Goal: Task Accomplishment & Management: Manage account settings

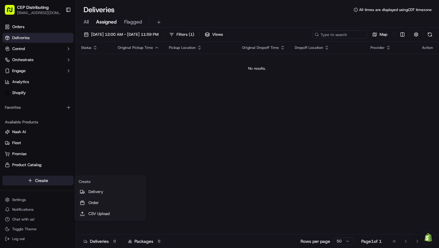
click at [53, 183] on html "CEP Distributing dsmirnov@cep-distributing.com Toggle Sidebar Orders Deliveries…" at bounding box center [219, 124] width 439 height 248
click at [87, 204] on link "Order" at bounding box center [110, 202] width 68 height 11
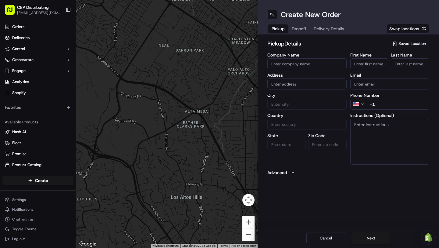
click at [307, 60] on input "Company Name" at bounding box center [307, 63] width 79 height 11
type input "av express"
type input "d"
click at [302, 96] on div "3918 Dunvale Road, Houston, TX" at bounding box center [307, 96] width 76 height 9
type input "[STREET_ADDRESS]"
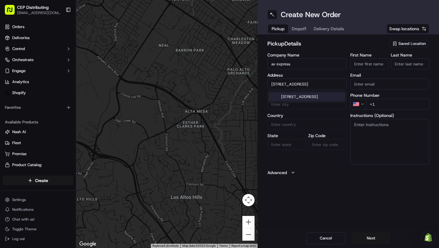
type input "Houston"
type input "United States"
type input "TX"
type input "77063"
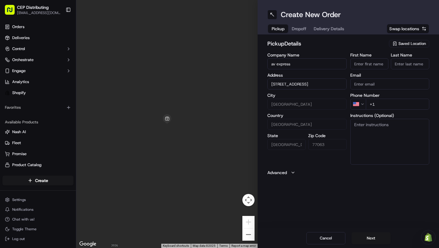
type input "[STREET_ADDRESS]"
click at [378, 62] on input "First Name" at bounding box center [370, 63] width 38 height 11
type input "Dennis"
type input "Smirnov"
type input "dsmirnov@avexpress.net"
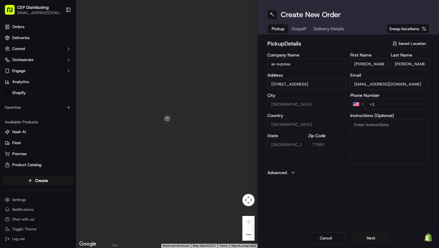
click at [395, 102] on input "+1" at bounding box center [398, 104] width 64 height 11
type input "+1 713 294 2210"
click at [363, 247] on div "Cancel Next" at bounding box center [349, 238] width 182 height 20
click at [368, 239] on button "Next" at bounding box center [371, 238] width 39 height 12
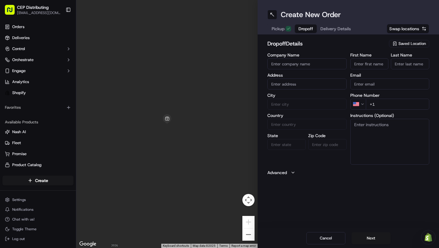
click at [287, 82] on input "text" at bounding box center [307, 83] width 79 height 11
click at [300, 99] on div "5934 First Blush Drive, Katy, TX" at bounding box center [307, 96] width 76 height 9
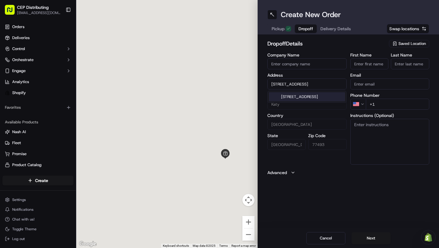
type input "[STREET_ADDRESS]"
type input "Katy"
type input "United States"
type input "TX"
type input "77493"
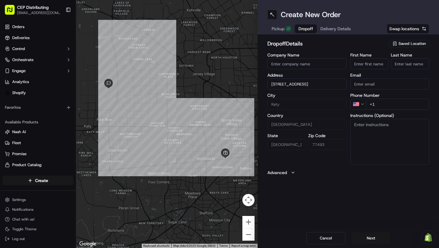
type input "[STREET_ADDRESS]"
click at [362, 63] on input "First Name" at bounding box center [370, 63] width 38 height 11
type input "Alonso"
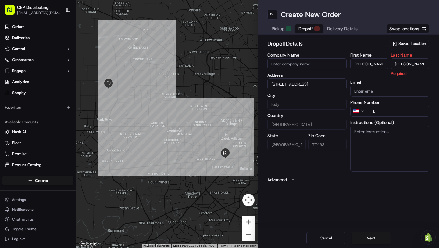
type input "Garcia"
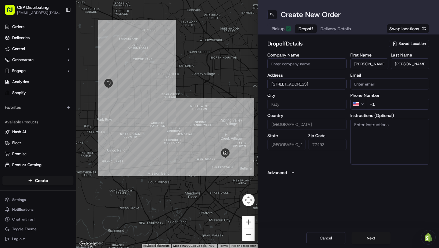
click at [305, 69] on input "Company Name" at bounding box center [307, 63] width 79 height 11
type input "Lightspeed Security"
click at [367, 86] on input "Email" at bounding box center [390, 83] width 79 height 11
click at [386, 89] on input "Email" at bounding box center [390, 83] width 79 height 11
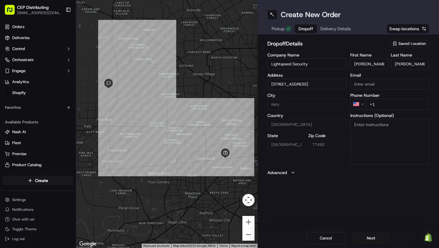
paste input "lightspeed.security@gmail.com"
type input "lightspeed.security@gmail.com"
click at [399, 114] on label "Instructions (Optional)" at bounding box center [390, 115] width 79 height 4
click at [399, 119] on textarea "Instructions (Optional)" at bounding box center [390, 142] width 79 height 46
click at [399, 111] on div "First Name Alonso Last Name Garcia Email lightspeed.security@gmail.com Phone Nu…" at bounding box center [390, 109] width 79 height 112
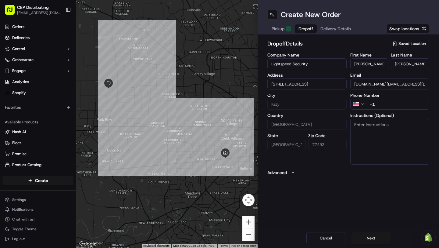
click at [397, 108] on input "+1" at bounding box center [398, 104] width 64 height 11
type input "+1 832 904 2840"
click at [361, 238] on button "Next" at bounding box center [371, 238] width 39 height 12
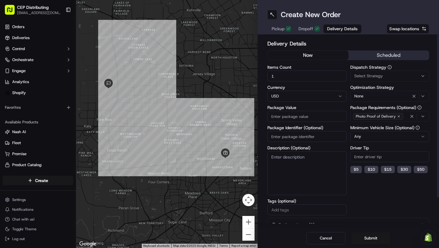
drag, startPoint x: 294, startPoint y: 77, endPoint x: 253, endPoint y: 75, distance: 41.5
click at [253, 75] on div "← Move left → Move right ↑ Move up ↓ Move down + Zoom in - Zoom out Home Jump l…" at bounding box center [257, 124] width 363 height 248
type input "14"
click at [284, 114] on input "Package Value" at bounding box center [307, 116] width 79 height 11
type input "4"
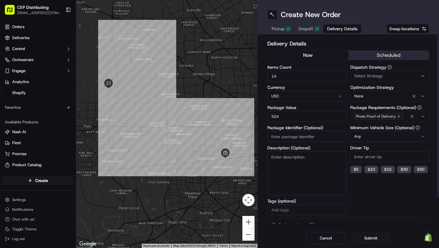
type input "524"
click at [374, 78] on span "Select Strategy" at bounding box center [369, 75] width 29 height 5
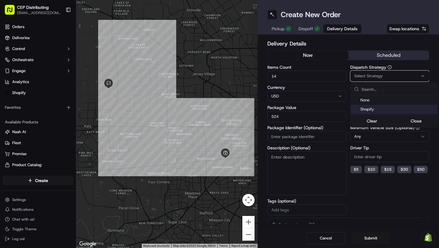
click at [369, 107] on span "Shopify" at bounding box center [398, 108] width 75 height 5
click at [412, 194] on html "CEP Distributing dsmirnov@cep-distributing.com Toggle Sidebar Orders Deliveries…" at bounding box center [219, 124] width 439 height 248
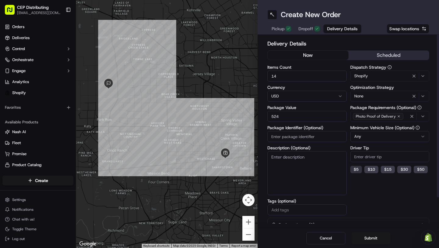
click at [359, 168] on button "$ 5" at bounding box center [357, 169] width 12 height 7
type input "5"
click at [366, 88] on label "Optimization Strategy" at bounding box center [390, 87] width 79 height 4
click at [366, 91] on button "None" at bounding box center [390, 96] width 79 height 11
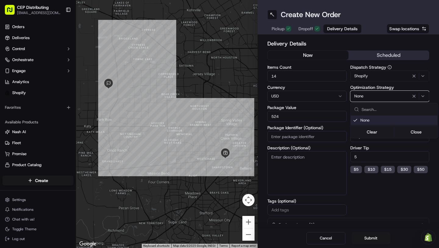
click at [372, 90] on html "CEP Distributing dsmirnov@cep-distributing.com Toggle Sidebar Orders Deliveries…" at bounding box center [219, 124] width 439 height 248
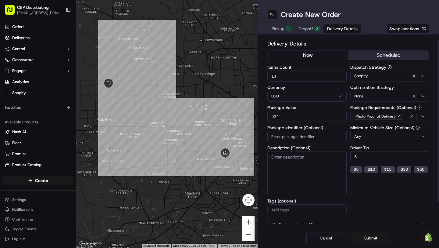
scroll to position [8, 0]
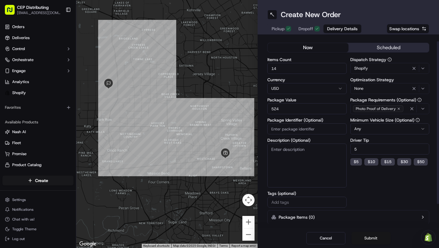
click at [365, 236] on button "Submit" at bounding box center [371, 238] width 39 height 12
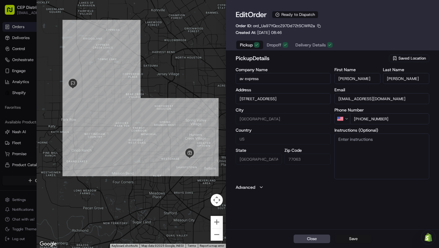
click at [350, 240] on button "Save" at bounding box center [353, 238] width 37 height 9
type input "+1"
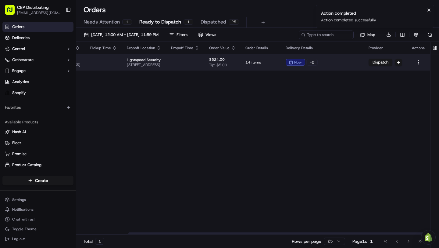
scroll to position [0, 93]
click at [393, 64] on button "Dispatch" at bounding box center [381, 62] width 24 height 7
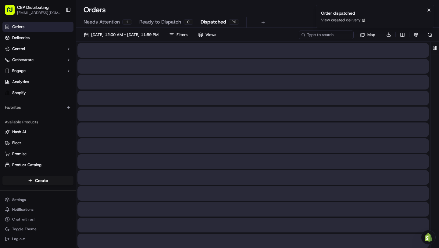
click at [214, 22] on span "Dispatched" at bounding box center [214, 21] width 26 height 7
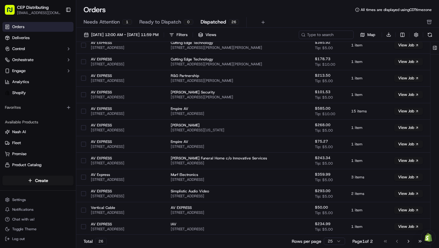
scroll to position [238, 85]
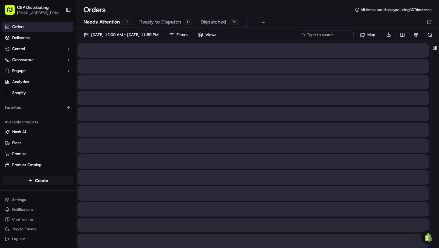
click at [110, 21] on span "Needs Attention" at bounding box center [102, 21] width 36 height 7
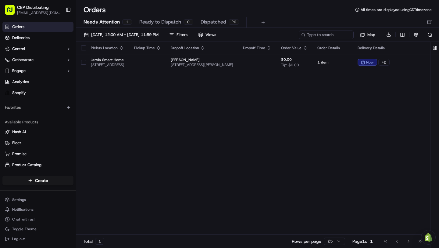
click at [220, 20] on span "Dispatched" at bounding box center [214, 21] width 26 height 7
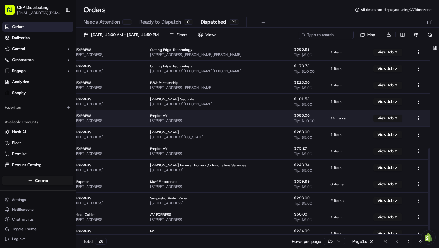
scroll to position [238, 85]
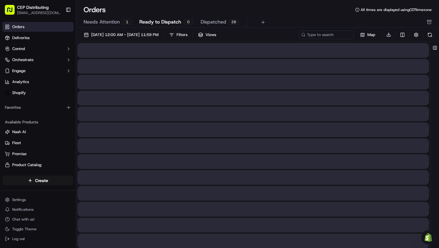
click at [151, 24] on span "Ready to Dispatch" at bounding box center [160, 21] width 42 height 7
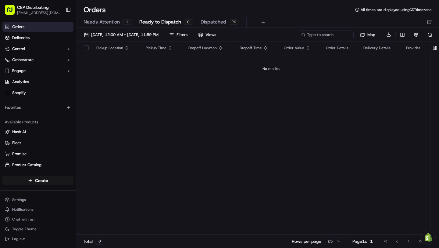
click at [206, 25] on span "Dispatched" at bounding box center [214, 21] width 26 height 7
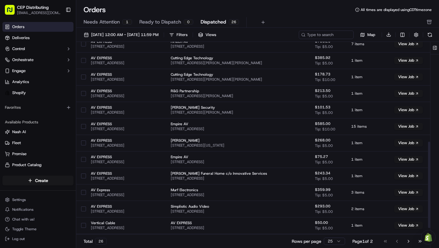
scroll to position [238, 0]
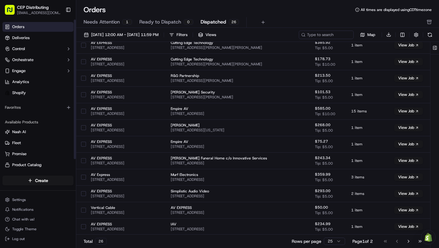
click at [109, 25] on span "Needs Attention" at bounding box center [102, 21] width 36 height 7
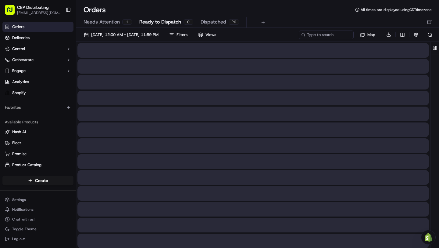
click at [154, 26] on button "Ready to Dispatch 0" at bounding box center [166, 22] width 54 height 10
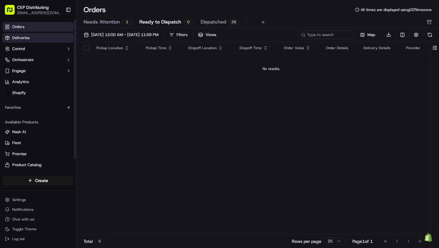
click at [45, 39] on link "Deliveries" at bounding box center [37, 38] width 71 height 10
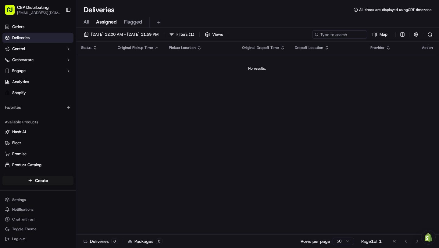
click at [88, 23] on span "All" at bounding box center [86, 21] width 5 height 7
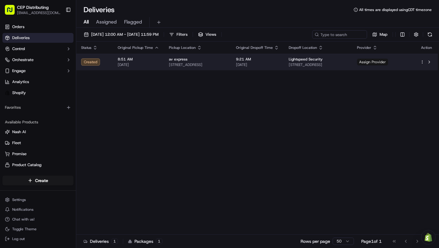
click at [388, 61] on span "Assign Provider" at bounding box center [372, 62] width 31 height 7
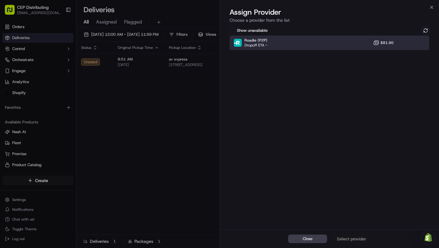
click at [314, 46] on div "Roadie (P2P) Dropoff ETA - $81.90" at bounding box center [330, 42] width 200 height 15
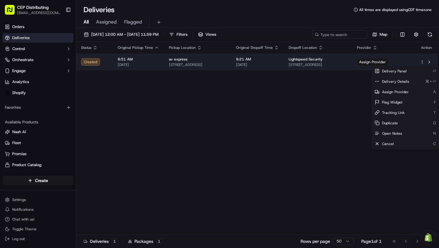
click at [423, 63] on html "CEP Distributing dsmirnov@cep-distributing.com Toggle Sidebar Orders Deliveries…" at bounding box center [219, 124] width 439 height 248
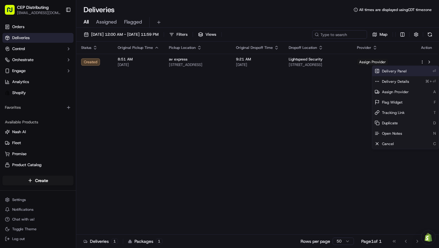
click at [404, 74] on div "Delivery Panel ⏎" at bounding box center [406, 71] width 67 height 10
click at [393, 82] on span "Delivery Details" at bounding box center [395, 81] width 27 height 5
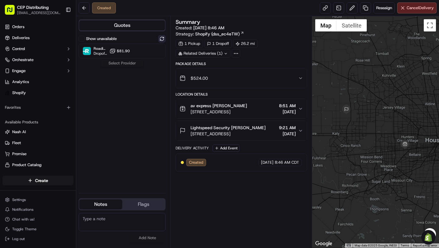
click at [161, 39] on button at bounding box center [161, 38] width 7 height 7
click at [144, 49] on div at bounding box center [146, 50] width 7 height 7
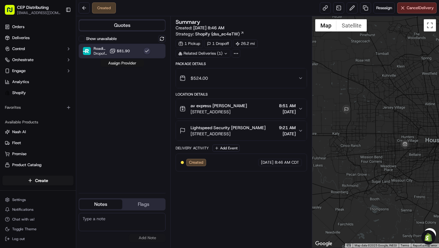
click at [130, 63] on button "Assign Provider" at bounding box center [122, 63] width 43 height 7
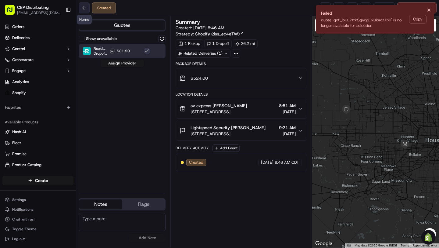
click at [78, 9] on div "Created Reassign Cancel Delivery" at bounding box center [257, 8] width 363 height 16
click at [85, 9] on button at bounding box center [84, 7] width 11 height 11
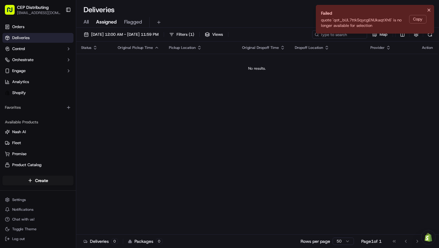
click at [90, 20] on div "All Assigned Flagged" at bounding box center [257, 22] width 363 height 11
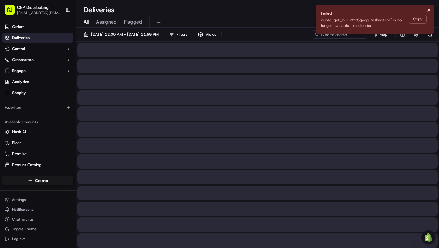
click at [88, 21] on span "All" at bounding box center [86, 21] width 5 height 7
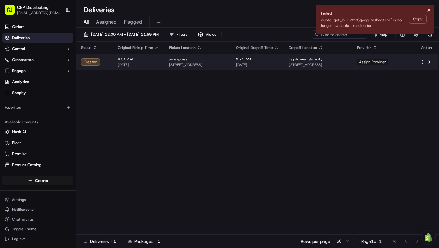
click at [385, 61] on span "Assign Provider" at bounding box center [372, 62] width 31 height 7
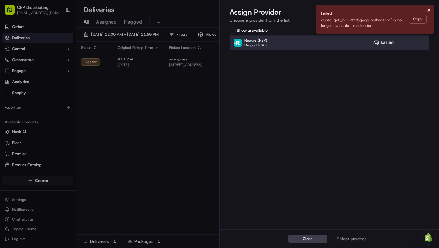
click at [314, 45] on div "Roadie (P2P) Dropoff ETA - $81.90" at bounding box center [330, 42] width 200 height 15
click at [344, 238] on div "Assign Provider" at bounding box center [352, 239] width 30 height 6
click at [431, 11] on div "Assign Provider Choose a provider from the list" at bounding box center [329, 16] width 219 height 18
click at [429, 11] on h2 "Assign Provider" at bounding box center [330, 12] width 200 height 10
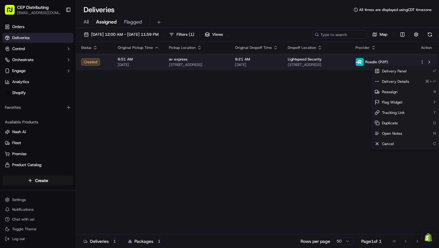
click at [422, 62] on html "CEP Distributing [EMAIL_ADDRESS][DOMAIN_NAME] Toggle Sidebar Orders Deliveries …" at bounding box center [219, 124] width 439 height 248
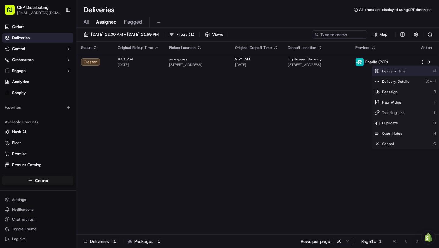
click at [406, 73] on div "Delivery Panel ⏎" at bounding box center [406, 71] width 67 height 10
click at [406, 78] on div "Delivery Details ⌘+⏎" at bounding box center [406, 81] width 67 height 10
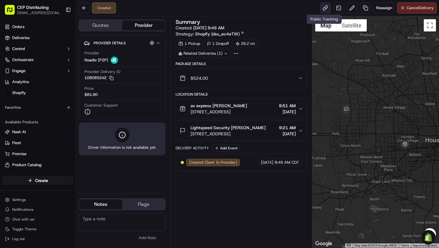
click at [322, 10] on link at bounding box center [325, 7] width 11 height 11
